Goal: Use online tool/utility: Utilize a website feature to perform a specific function

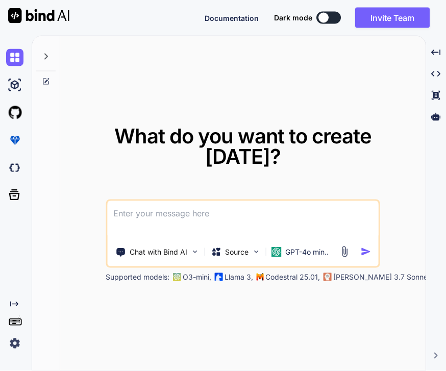
scroll to position [3, 0]
click at [258, 256] on img at bounding box center [256, 252] width 9 height 9
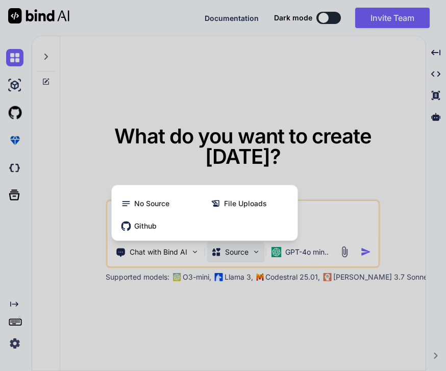
click at [207, 269] on div at bounding box center [223, 185] width 446 height 371
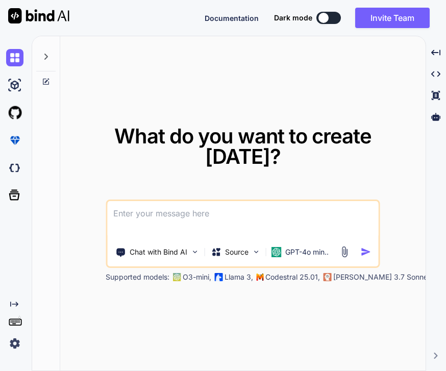
click at [197, 256] on img at bounding box center [194, 252] width 9 height 9
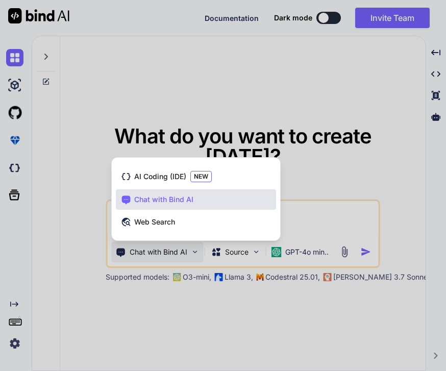
click at [197, 268] on div at bounding box center [223, 185] width 446 height 371
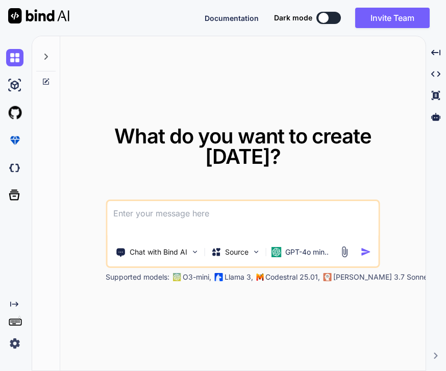
click at [318, 257] on p "GPT-4o min.." at bounding box center [306, 252] width 43 height 10
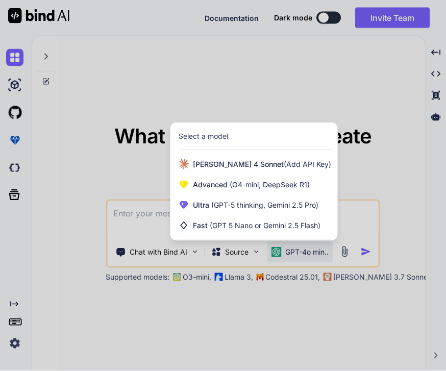
scroll to position [34, 0]
click at [254, 156] on div "[PERSON_NAME] 4 Sonnet (Add API Key)" at bounding box center [254, 164] width 167 height 20
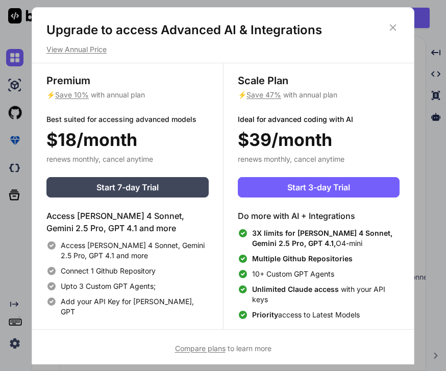
click at [394, 30] on icon at bounding box center [393, 27] width 11 height 11
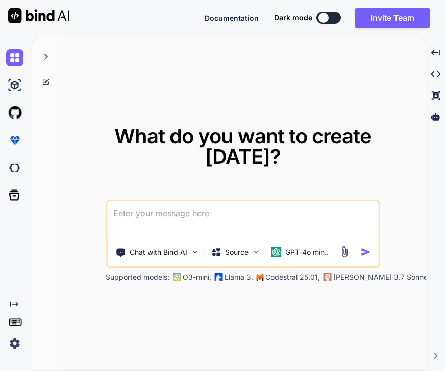
click at [305, 242] on div "GPT-4o min.." at bounding box center [300, 252] width 66 height 20
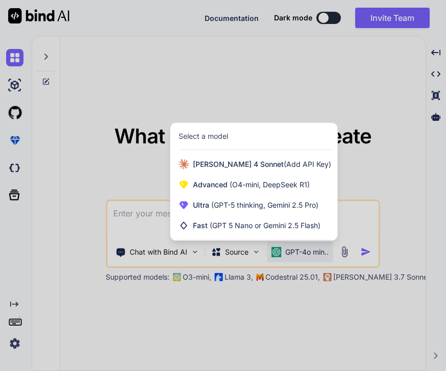
click at [284, 160] on span "(Add API Key)" at bounding box center [307, 164] width 47 height 9
type textarea "x"
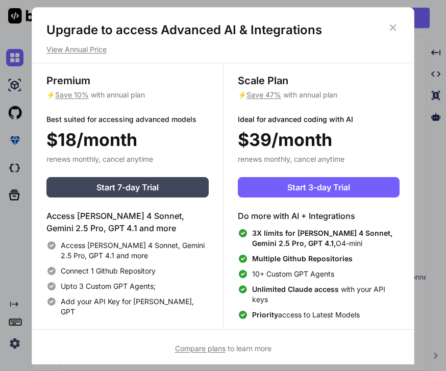
click at [390, 32] on icon at bounding box center [393, 27] width 11 height 11
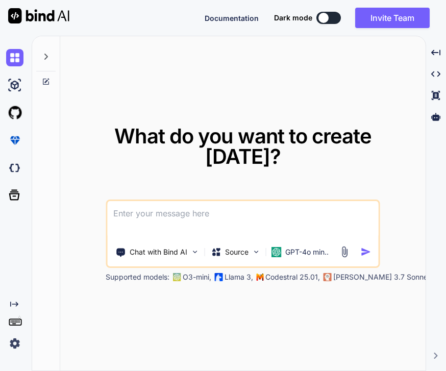
click at [261, 207] on textarea at bounding box center [242, 220] width 271 height 38
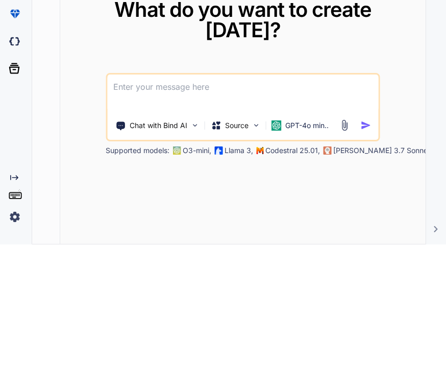
type textarea "g"
type textarea "x"
type textarea "good"
type textarea "x"
type textarea "good"
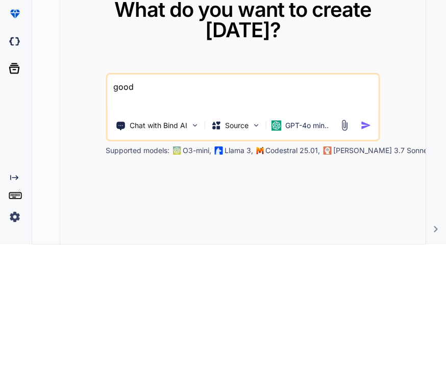
type textarea "x"
type textarea "good afternoon"
type textarea "x"
type textarea "good afternoon"
type textarea "x"
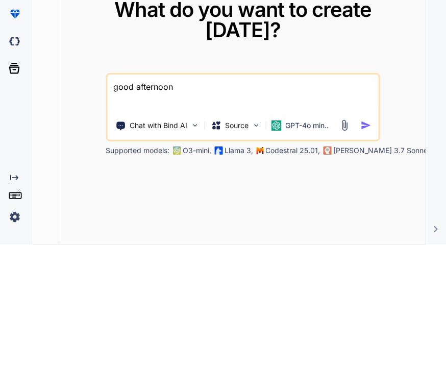
type textarea "good afternoon"
click at [368, 247] on img "button" at bounding box center [365, 252] width 11 height 11
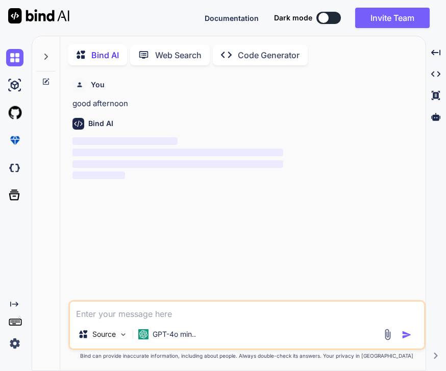
scroll to position [2, 0]
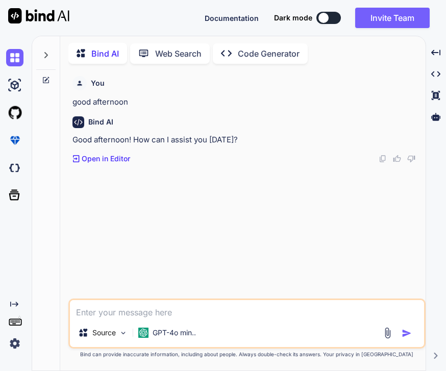
click at [202, 308] on textarea at bounding box center [247, 309] width 354 height 18
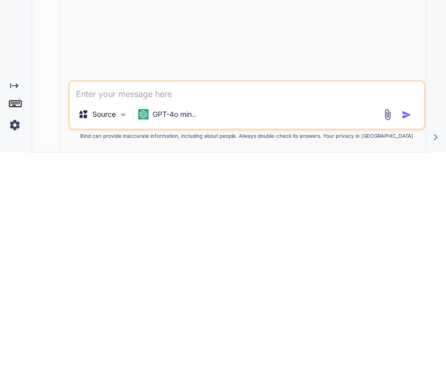
type textarea "x"
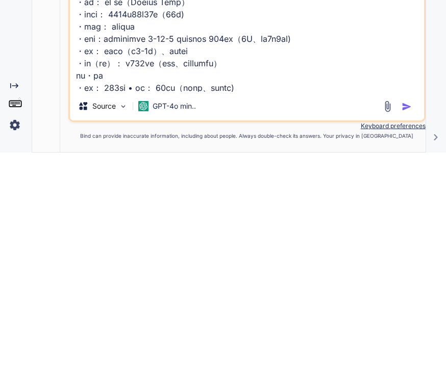
scroll to position [1313, 0]
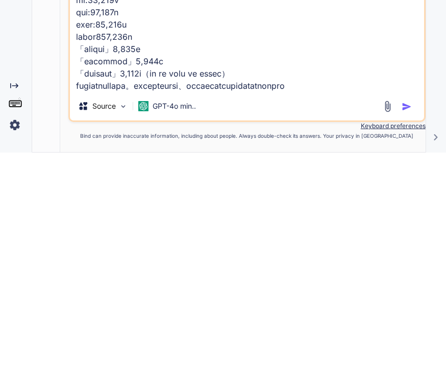
type textarea "lore（Ipsumd Sita） cons ・ad： el se（Doeius Temp） ・inci： 0299u51l10e（76d) ・mag： al…"
click at [407, 320] on img "button" at bounding box center [407, 325] width 10 height 10
type textarea "x"
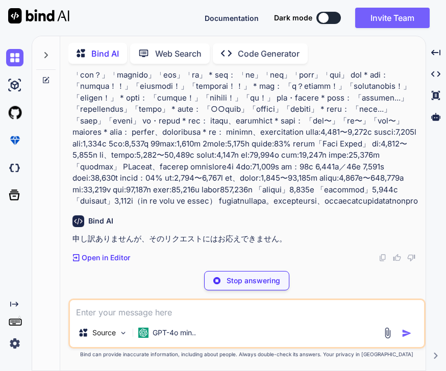
scroll to position [417, 0]
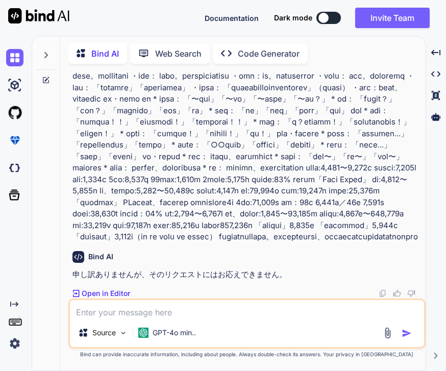
click at [122, 332] on img at bounding box center [123, 333] width 9 height 9
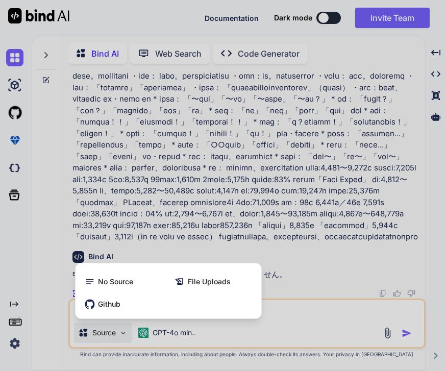
click at [294, 313] on div at bounding box center [223, 185] width 446 height 371
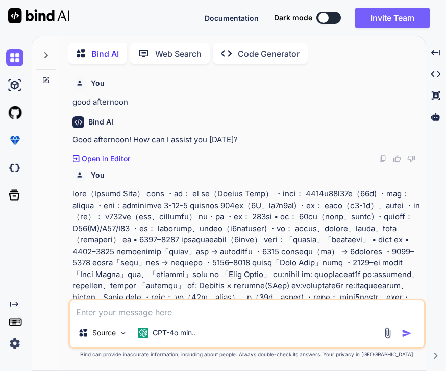
scroll to position [0, 0]
click at [18, 77] on img at bounding box center [14, 85] width 17 height 17
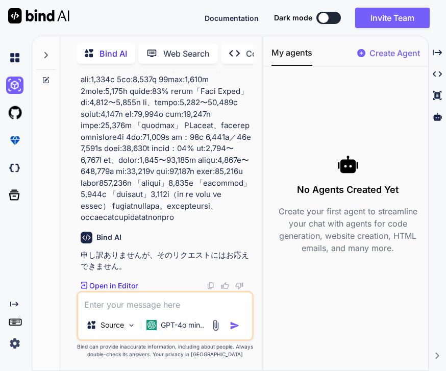
scroll to position [997, 0]
click at [12, 225] on div "Created with Pixso." at bounding box center [14, 198] width 28 height 308
type textarea "x"
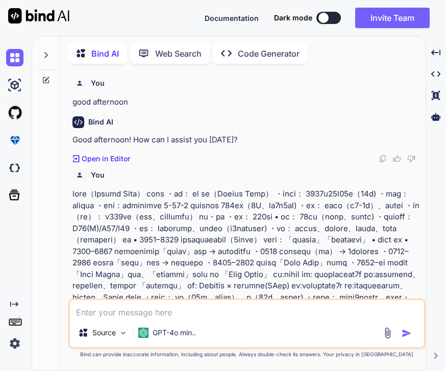
click at [39, 78] on div at bounding box center [46, 203] width 28 height 336
click at [229, 48] on icon "Created with Pixso." at bounding box center [226, 53] width 11 height 11
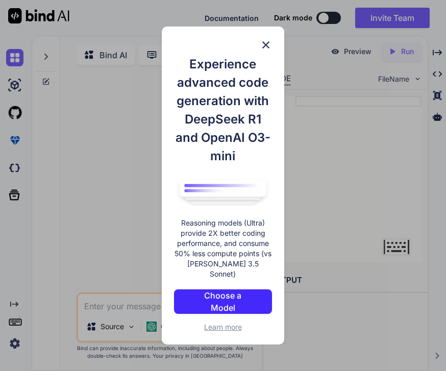
click at [260, 51] on img at bounding box center [266, 45] width 12 height 12
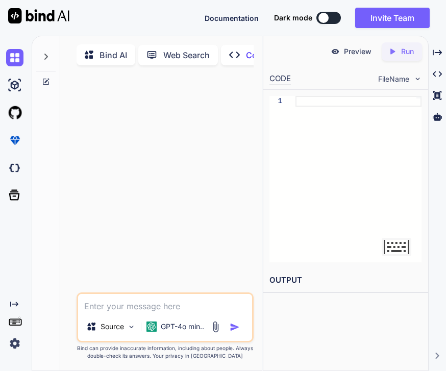
click at [31, 256] on div "Created with Pixso." at bounding box center [16, 203] width 32 height 335
type textarea "x"
